Goal: Task Accomplishment & Management: Complete application form

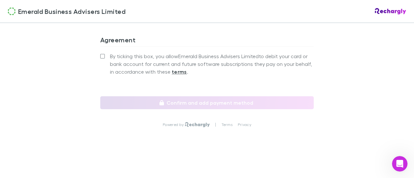
scroll to position [619, 0]
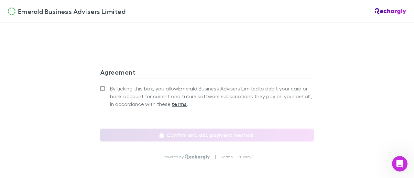
click at [284, 124] on div "By ticking this box, you allow Emerald Business Advisers Limited to debit your …" at bounding box center [207, 106] width 214 height 45
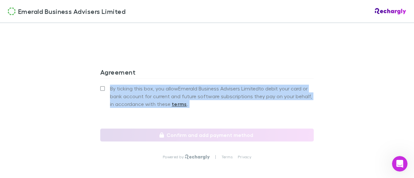
click at [284, 124] on div "By ticking this box, you allow Emerald Business Advisers Limited to debit your …" at bounding box center [207, 106] width 214 height 45
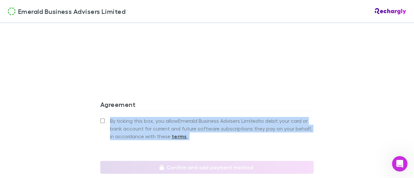
scroll to position [651, 0]
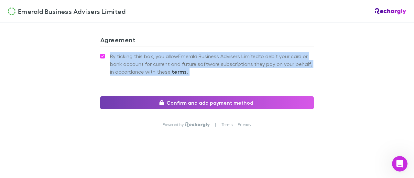
click at [183, 101] on button "Confirm and add payment method" at bounding box center [207, 102] width 214 height 13
